Goal: Use online tool/utility: Use online tool/utility

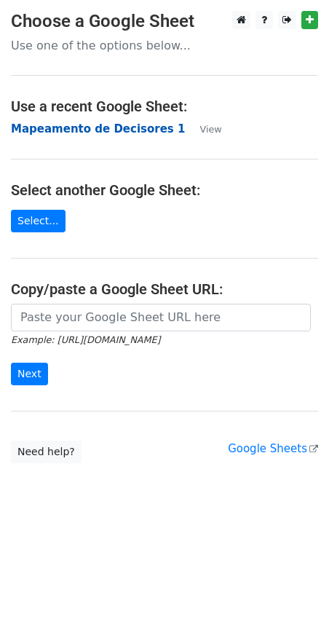
click at [138, 131] on strong "Mapeamento de Decisores 1" at bounding box center [98, 128] width 174 height 13
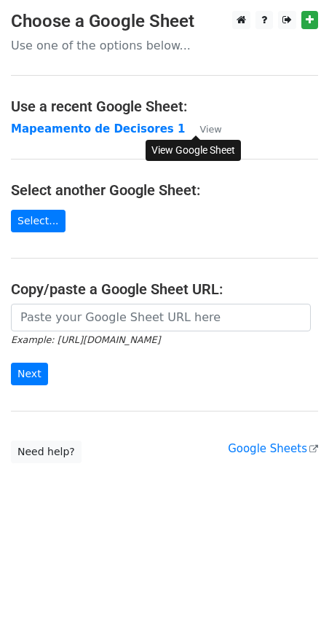
click at [206, 130] on small "View" at bounding box center [210, 129] width 22 height 11
